Goal: Information Seeking & Learning: Check status

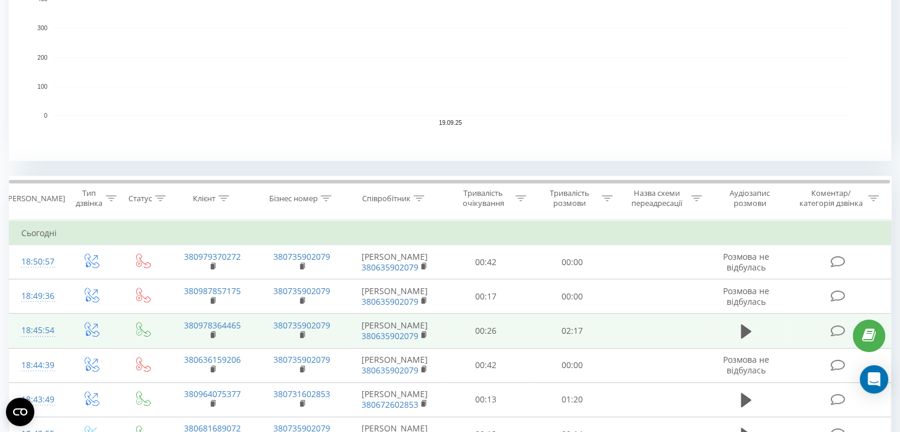
scroll to position [336, 0]
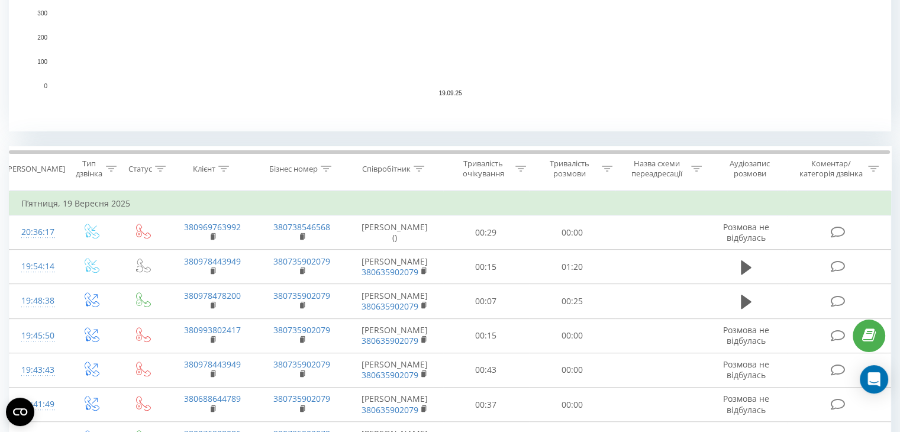
scroll to position [371, 0]
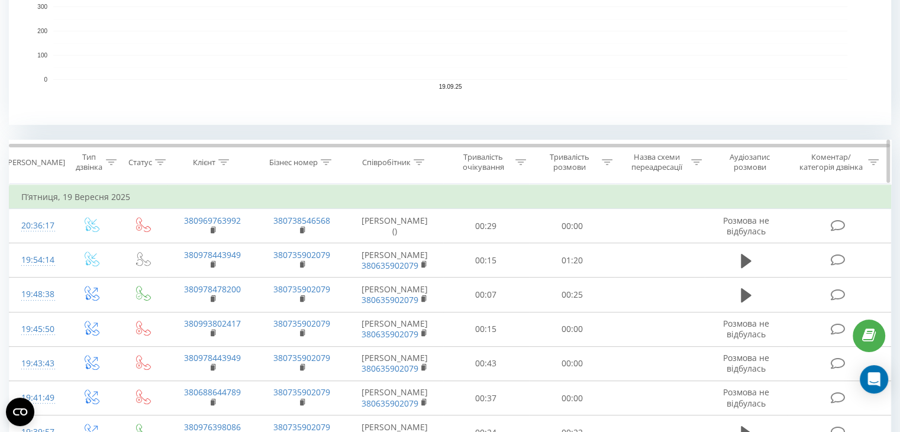
click at [423, 162] on icon at bounding box center [419, 162] width 11 height 6
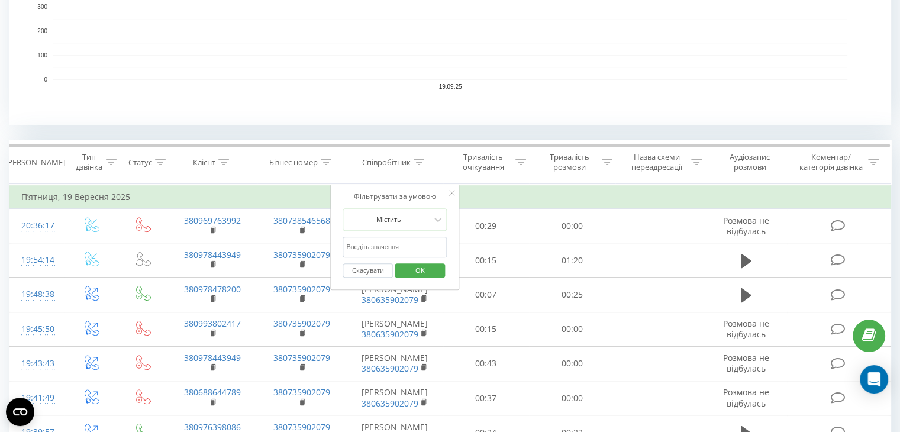
click at [385, 253] on input "text" at bounding box center [395, 247] width 104 height 21
type input "кост"
click at [414, 270] on span "OK" at bounding box center [420, 270] width 33 height 18
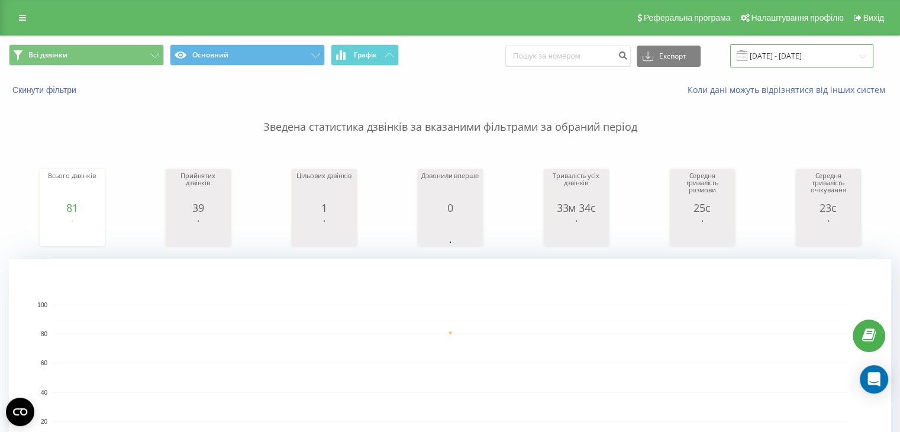
click at [787, 59] on input "[DATE] - [DATE]" at bounding box center [801, 55] width 143 height 23
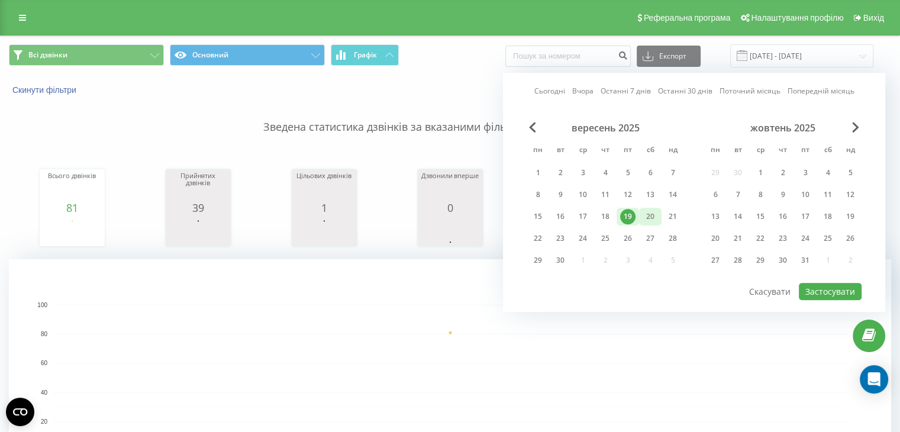
click at [648, 214] on div "20" at bounding box center [650, 216] width 15 height 15
click at [822, 283] on button "Застосувати" at bounding box center [830, 291] width 63 height 17
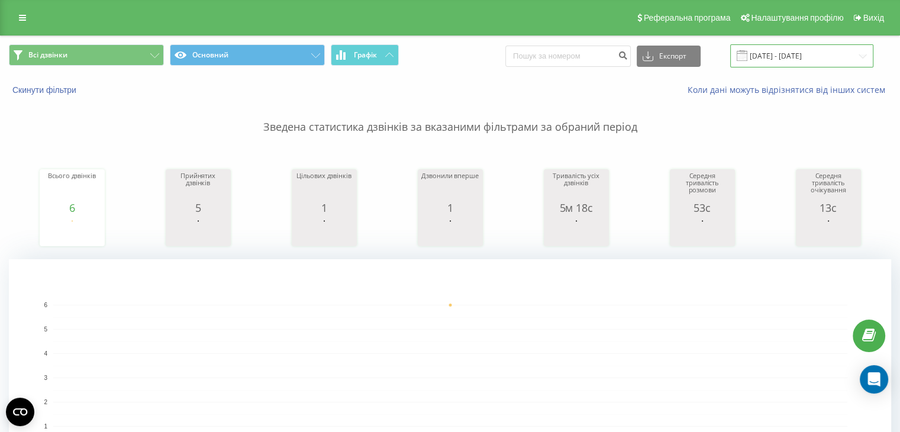
click at [792, 54] on input "[DATE] - [DATE]" at bounding box center [801, 55] width 143 height 23
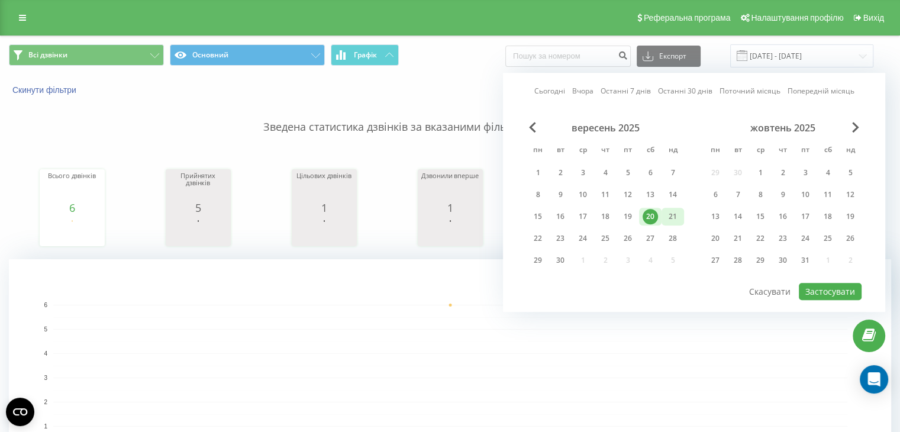
click at [669, 214] on div "21" at bounding box center [672, 216] width 15 height 15
click at [817, 291] on button "Застосувати" at bounding box center [830, 291] width 63 height 17
type input "[DATE] - [DATE]"
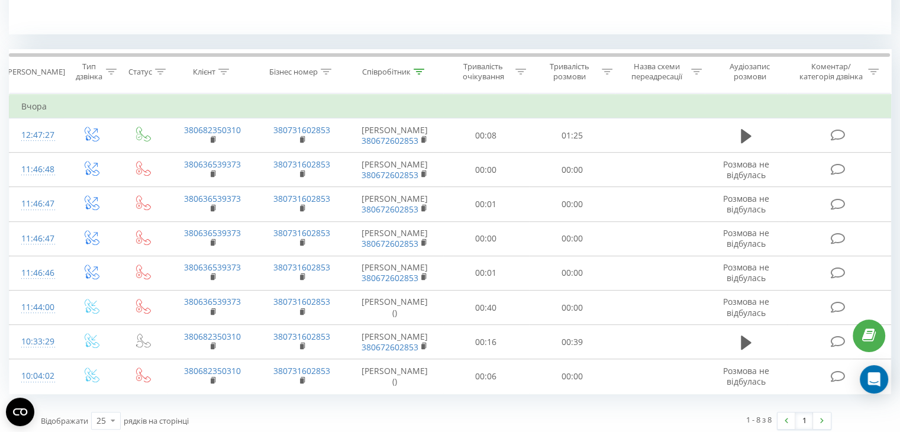
scroll to position [466, 0]
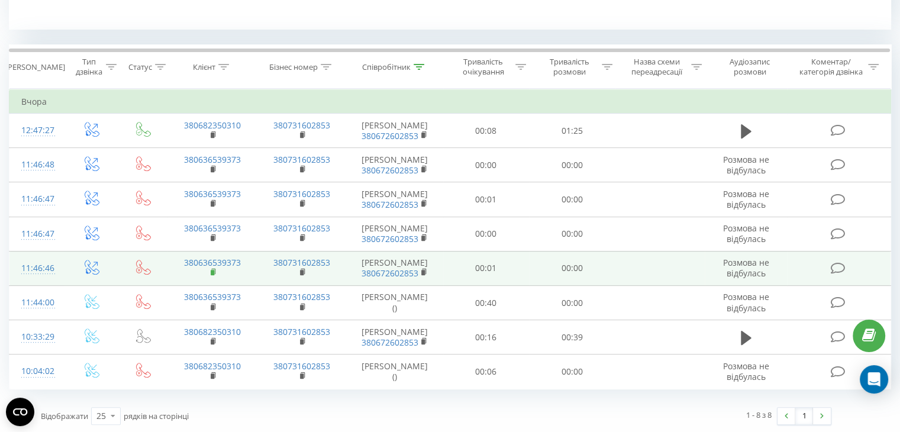
click at [214, 273] on rect at bounding box center [213, 272] width 4 height 5
